Goal: Transaction & Acquisition: Subscribe to service/newsletter

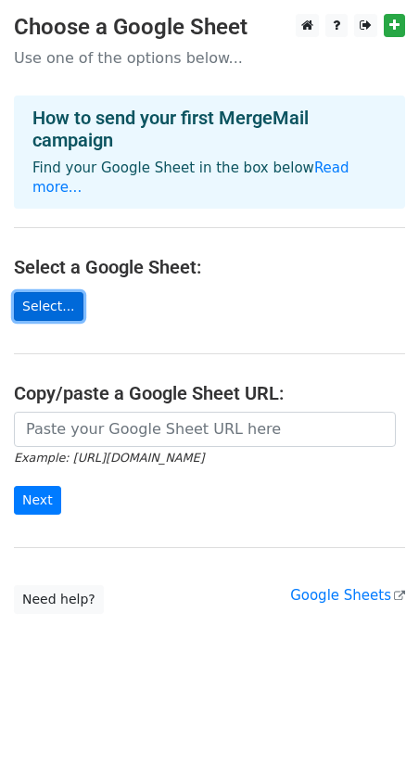
click at [44, 292] on link "Select..." at bounding box center [49, 306] width 70 height 29
click at [39, 292] on link "Select..." at bounding box center [49, 306] width 70 height 29
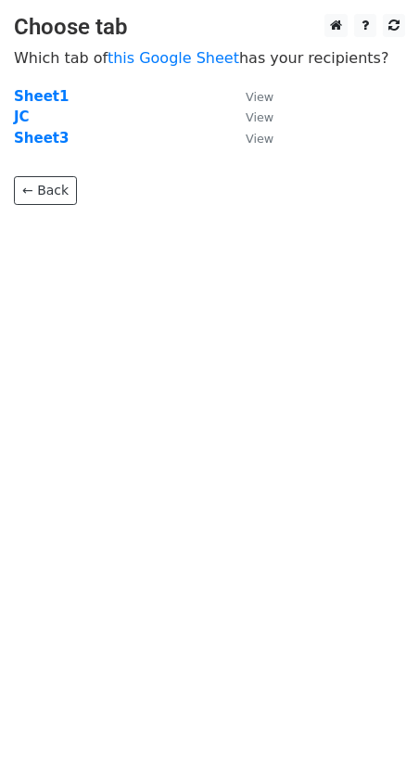
click at [177, 484] on html "Choose tab Which tab of this Google Sheet has your recipients? Sheet1 View JC V…" at bounding box center [209, 383] width 419 height 766
click at [41, 98] on strong "Sheet1" at bounding box center [41, 96] width 55 height 17
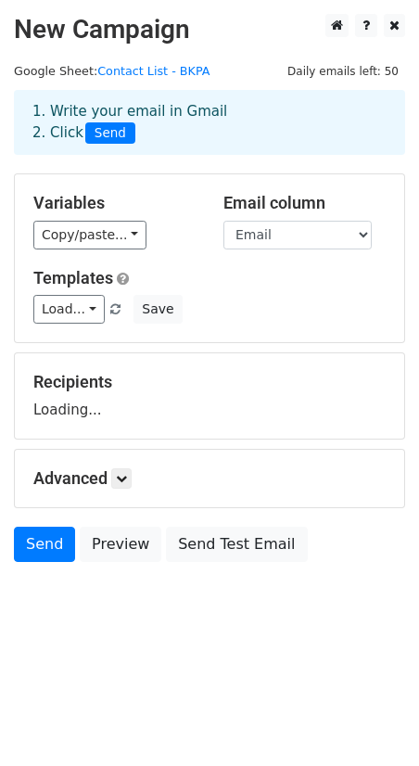
click at [196, 181] on div "Variables Copy/paste... {{First Name}} {{Last Name}} {{Email}} Email column Fir…" at bounding box center [209, 258] width 389 height 168
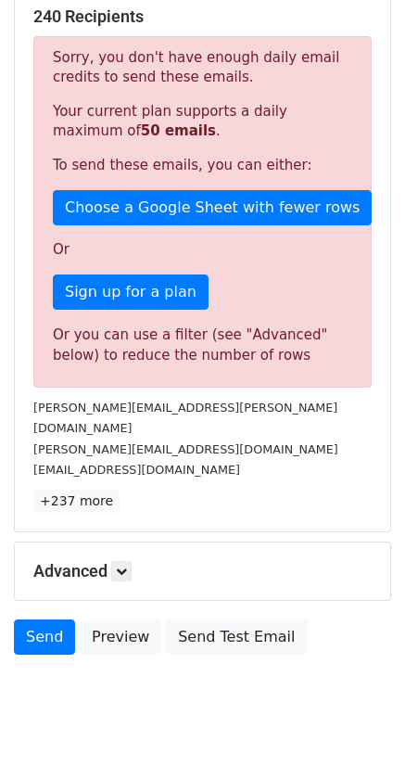
scroll to position [390, 0]
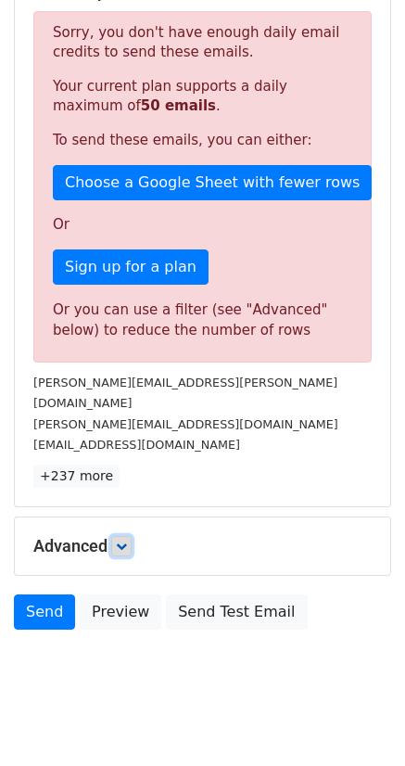
click at [125, 540] on icon at bounding box center [121, 545] width 11 height 11
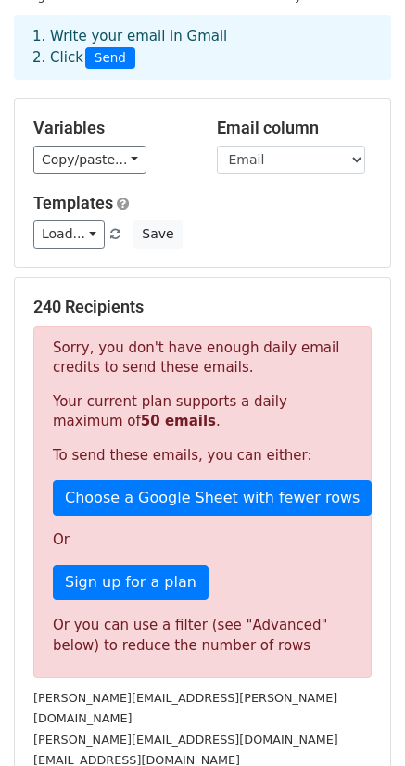
scroll to position [1, 0]
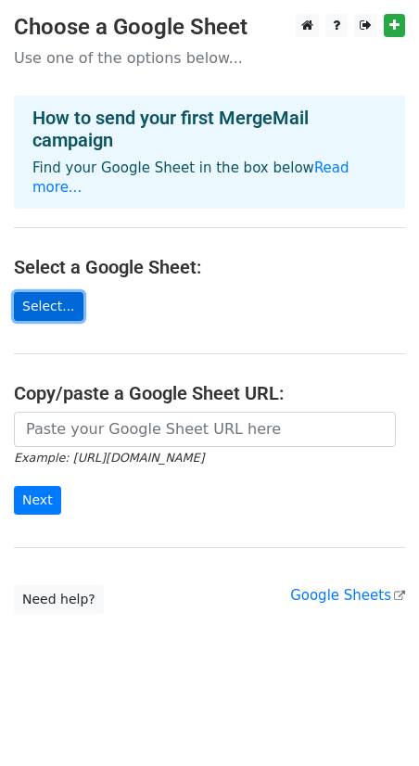
click at [37, 292] on link "Select..." at bounding box center [49, 306] width 70 height 29
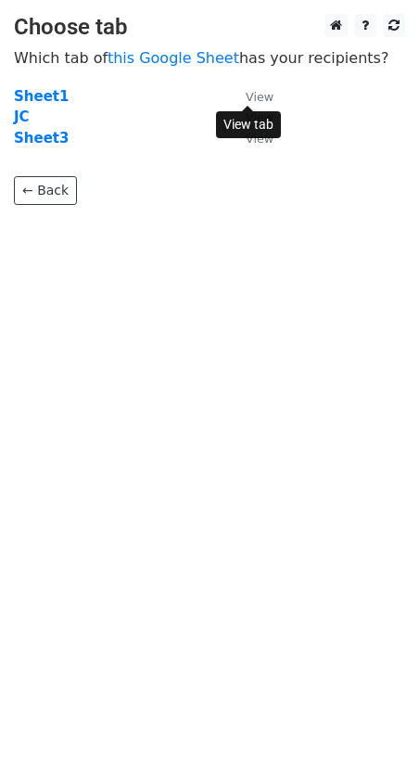
click at [265, 95] on small "View" at bounding box center [260, 97] width 28 height 14
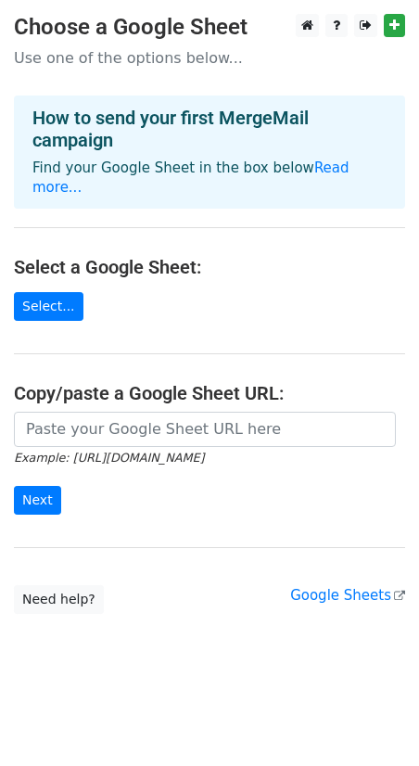
click at [186, 256] on h4 "Select a Google Sheet:" at bounding box center [209, 267] width 391 height 22
click at [29, 292] on link "Select..." at bounding box center [49, 306] width 70 height 29
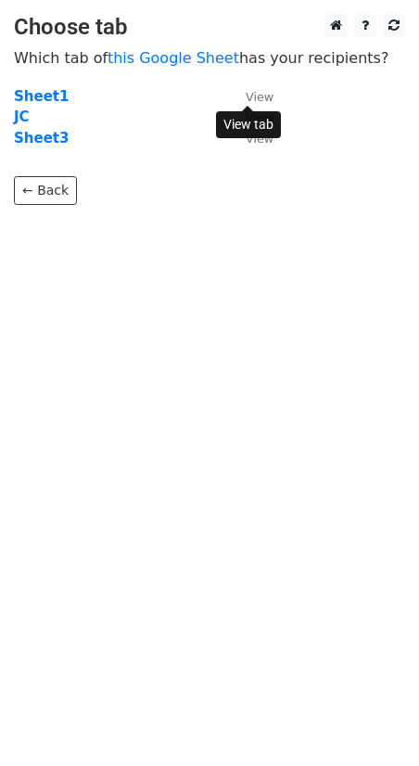
click at [264, 95] on small "View" at bounding box center [260, 97] width 28 height 14
click at [48, 91] on strong "Sheet1" at bounding box center [41, 96] width 55 height 17
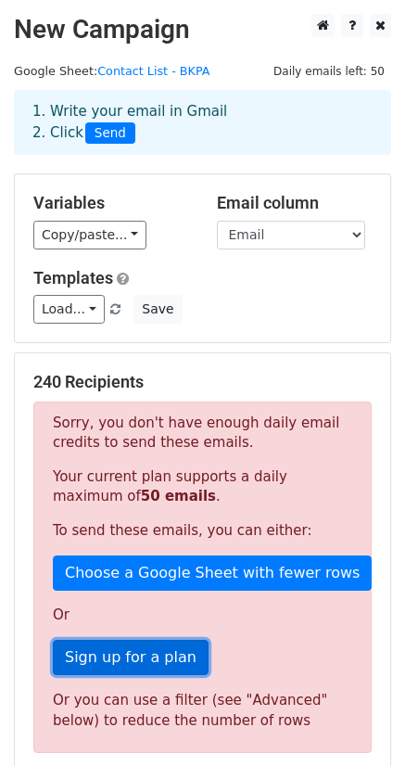
click at [94, 667] on link "Sign up for a plan" at bounding box center [131, 657] width 156 height 35
